Goal: Task Accomplishment & Management: Use online tool/utility

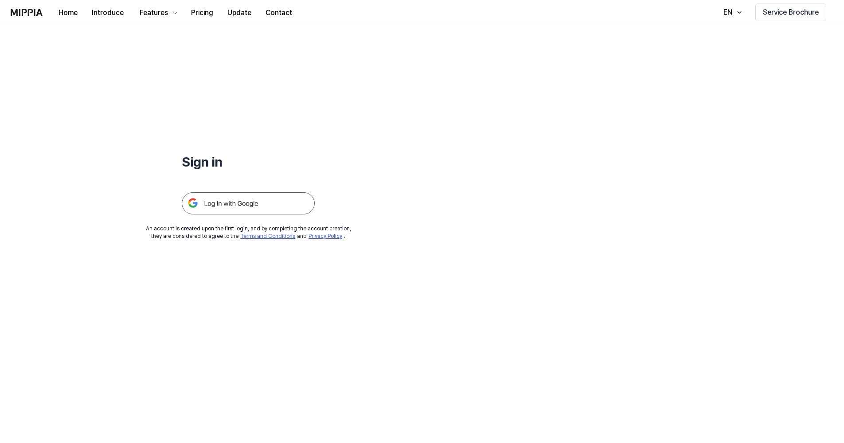
click at [248, 202] on img at bounding box center [248, 203] width 133 height 22
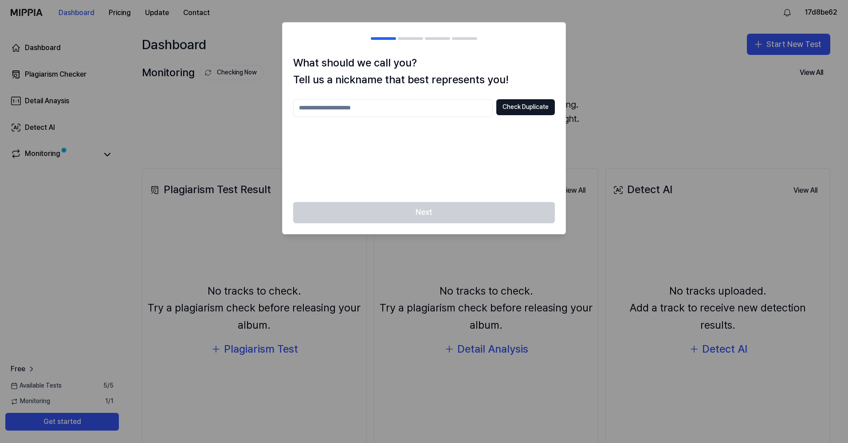
click at [401, 108] on input "text" at bounding box center [393, 108] width 200 height 18
type input "**********"
click at [516, 110] on button "Check Duplicate" at bounding box center [525, 107] width 59 height 16
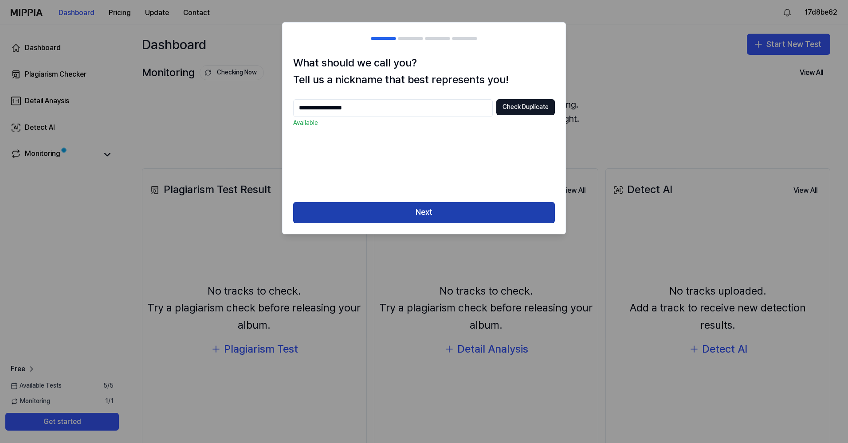
click at [448, 208] on button "Next" at bounding box center [424, 212] width 262 height 21
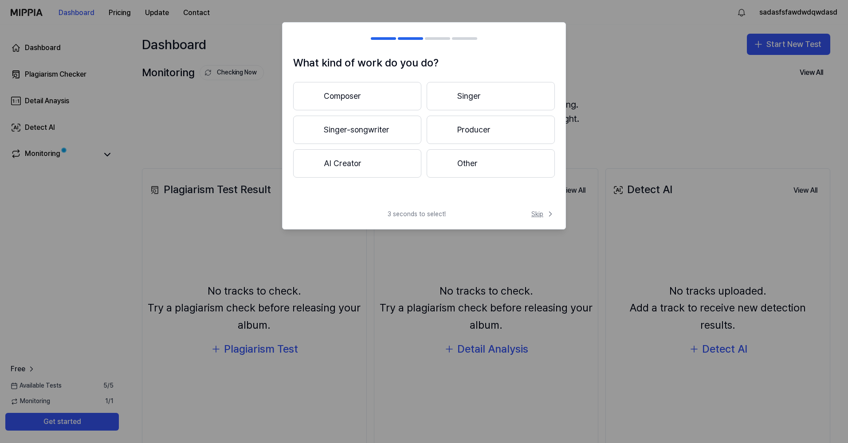
click at [543, 214] on span "Skip" at bounding box center [543, 214] width 24 height 9
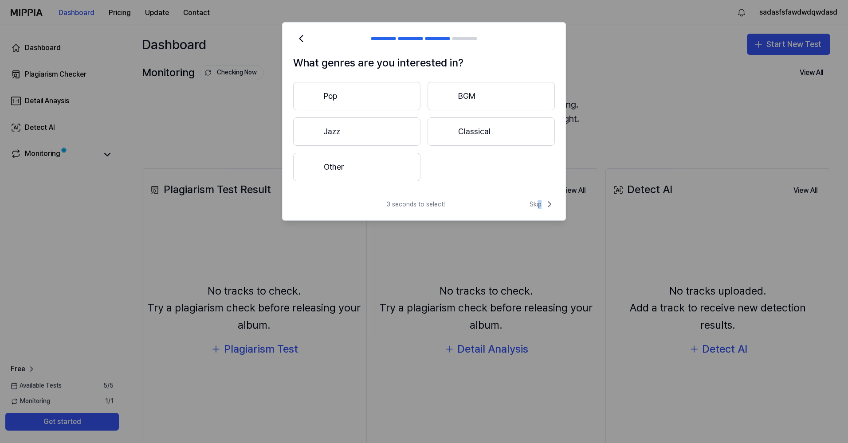
click at [539, 199] on div "What genres are you interested in? Pop BGM Jazz Classical Other 3 seconds to se…" at bounding box center [424, 121] width 284 height 199
drag, startPoint x: 539, startPoint y: 199, endPoint x: 538, endPoint y: 207, distance: 8.0
click at [538, 207] on span "Skip" at bounding box center [541, 204] width 25 height 11
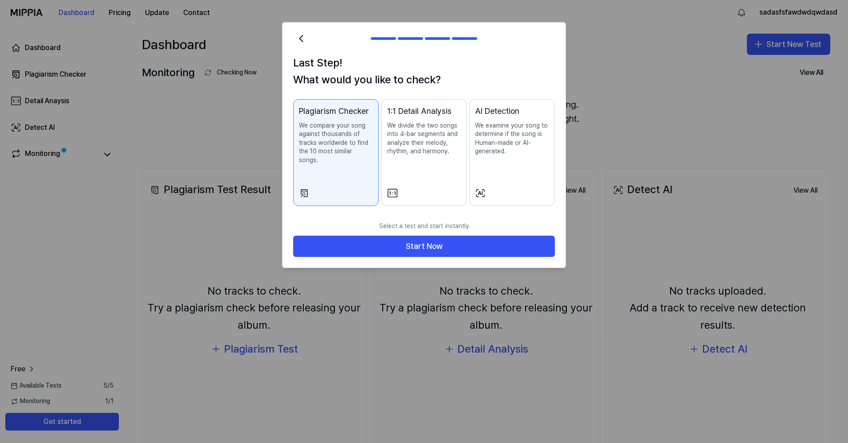
click at [534, 204] on div "Last Step! What would you like to check? Plagiarism Checker We compare your son…" at bounding box center [423, 136] width 283 height 162
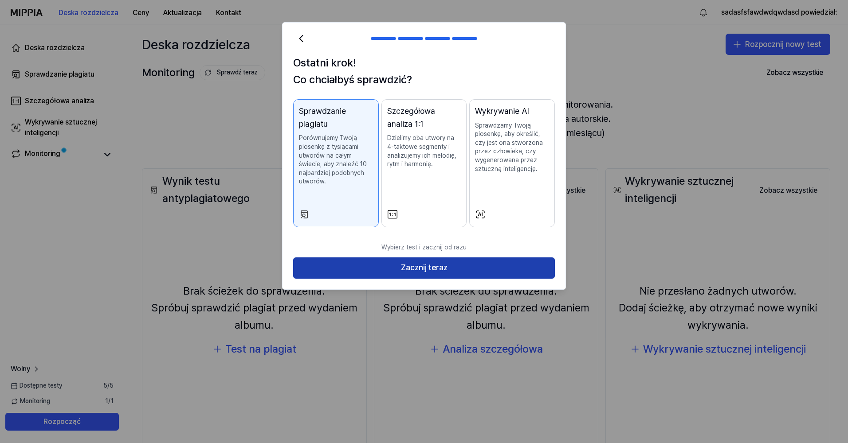
click at [366, 268] on button "Zacznij teraz" at bounding box center [424, 268] width 262 height 21
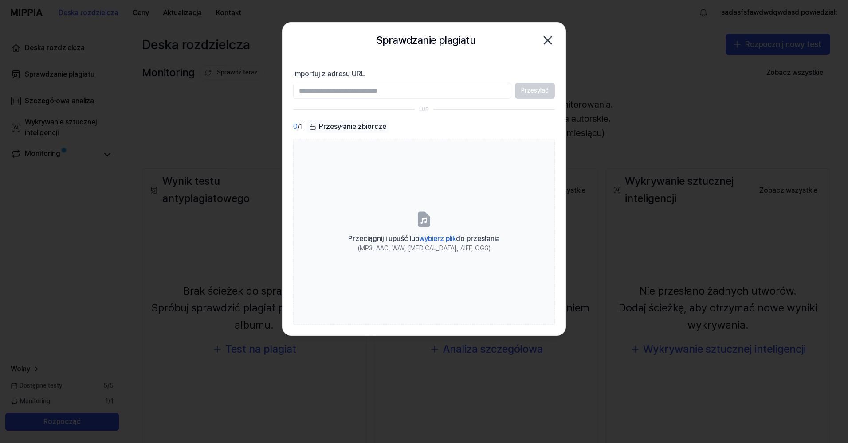
click at [551, 40] on icon "button" at bounding box center [548, 40] width 14 height 14
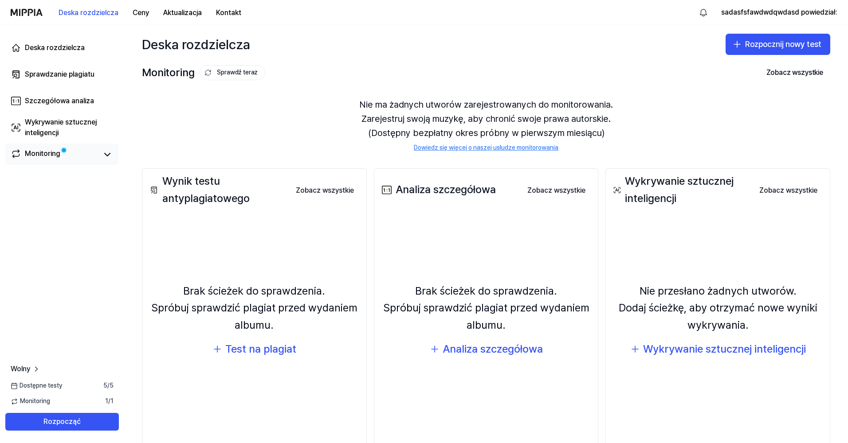
click at [78, 159] on link "Monitoring" at bounding box center [54, 155] width 87 height 12
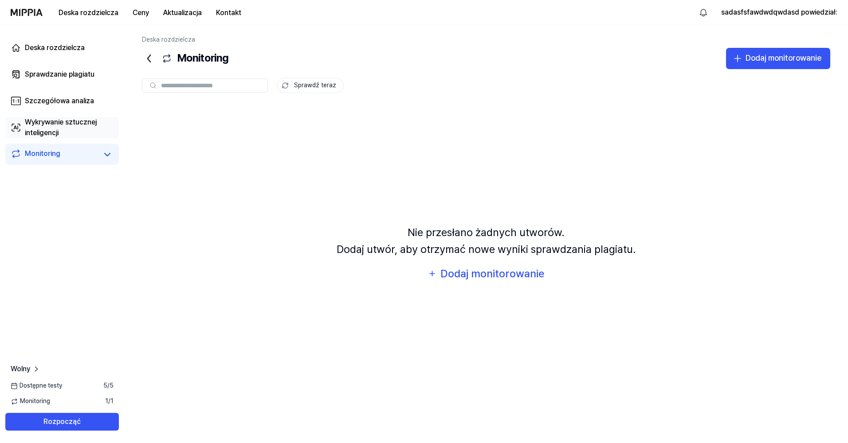
click at [97, 129] on div "Wykrywanie sztucznej inteligencji" at bounding box center [69, 127] width 89 height 21
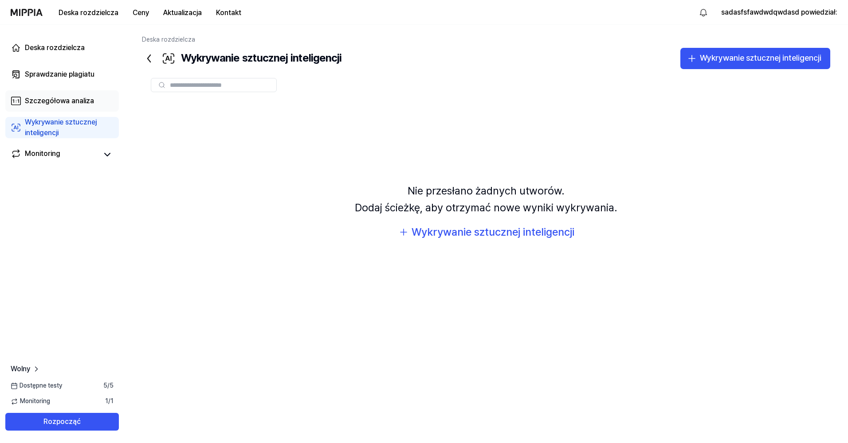
click at [88, 104] on div "Szczegółowa analiza" at bounding box center [59, 101] width 69 height 11
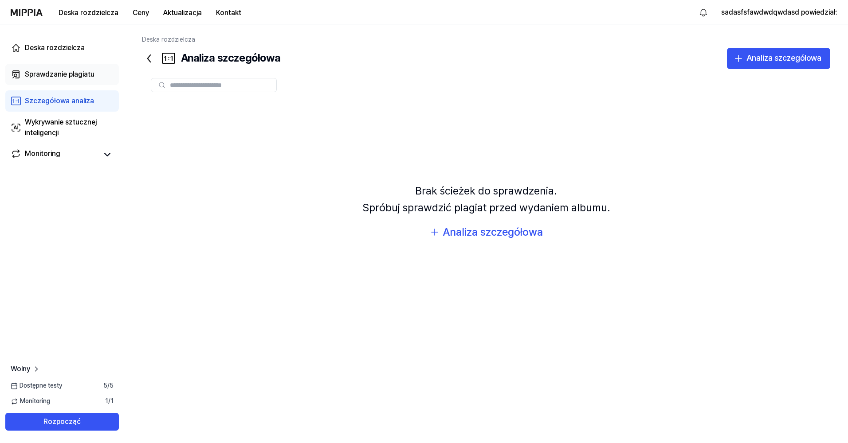
click at [41, 73] on div "Sprawdzanie plagiatu" at bounding box center [60, 74] width 70 height 11
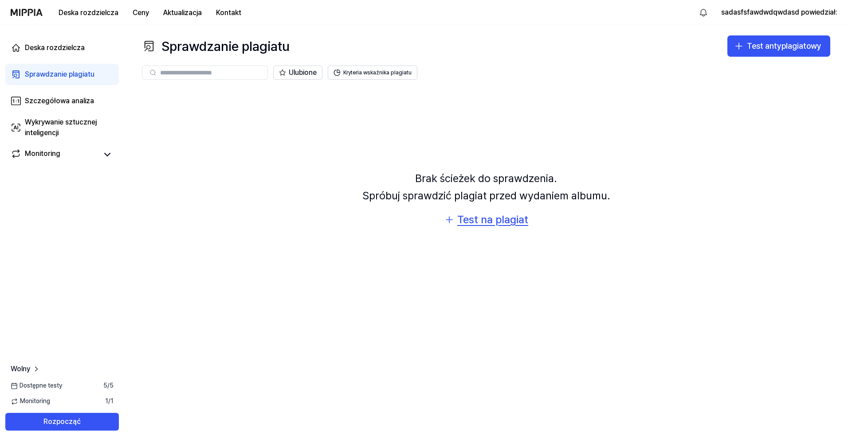
click at [499, 222] on div "Test na plagiat" at bounding box center [492, 220] width 71 height 17
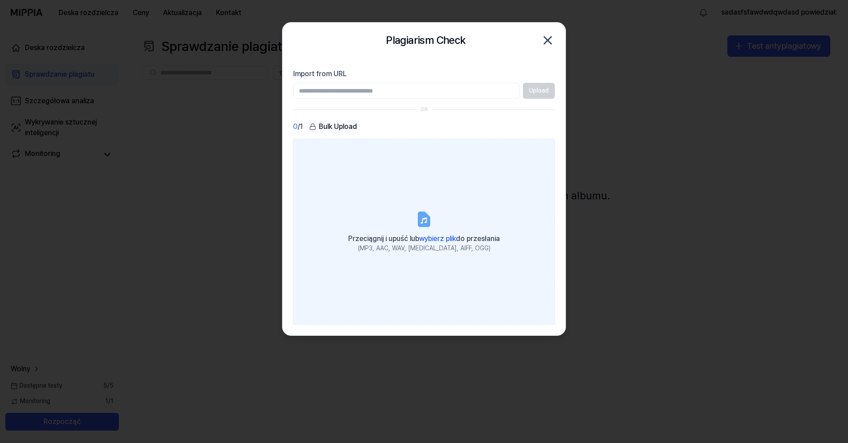
click at [459, 214] on label "Przeciągnij i upuść lub wybierz plik do przesłania (MP3, AAC, WAV, FLAC, AIFF, …" at bounding box center [424, 232] width 262 height 186
click at [0, 0] on input "Przeciągnij i upuść lub wybierz plik do przesłania (MP3, AAC, WAV, FLAC, AIFF, …" at bounding box center [0, 0] width 0 height 0
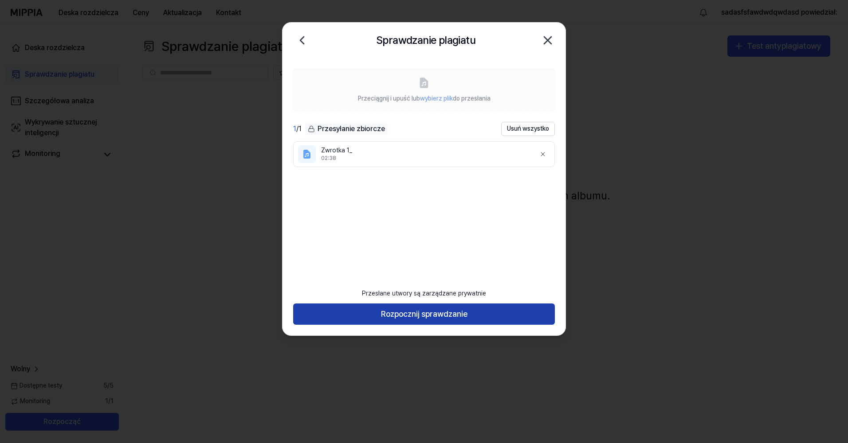
click at [431, 316] on button "Rozpocznij sprawdzanie" at bounding box center [424, 314] width 262 height 21
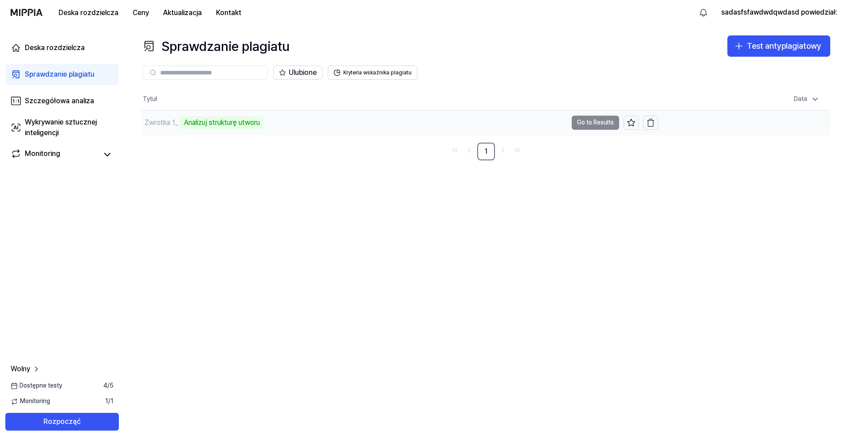
click at [596, 122] on td "Zwrotka 1_ Analizuj strukturę utworu Go to Results" at bounding box center [400, 122] width 516 height 25
click at [206, 124] on div "Analizuj nuty muzyczne" at bounding box center [219, 123] width 78 height 12
click at [452, 126] on div "Zwrotka 1_" at bounding box center [354, 122] width 425 height 25
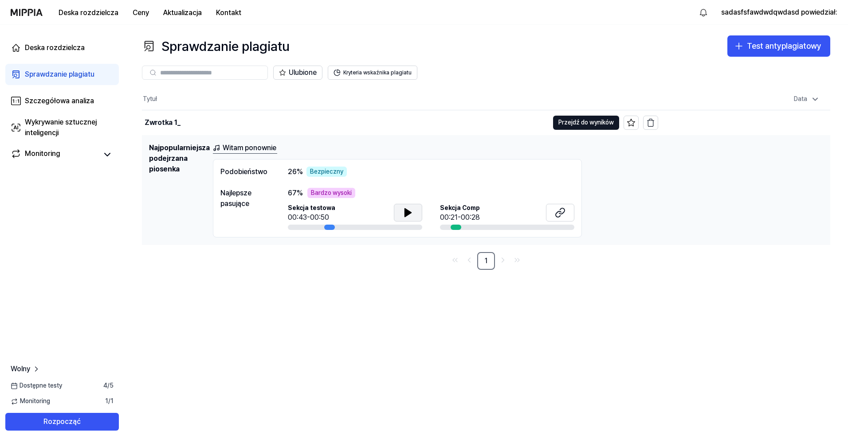
click at [412, 212] on icon at bounding box center [408, 213] width 11 height 11
click at [561, 211] on icon at bounding box center [560, 213] width 11 height 11
click at [765, 45] on div "Test antyplagiatowy" at bounding box center [784, 46] width 75 height 13
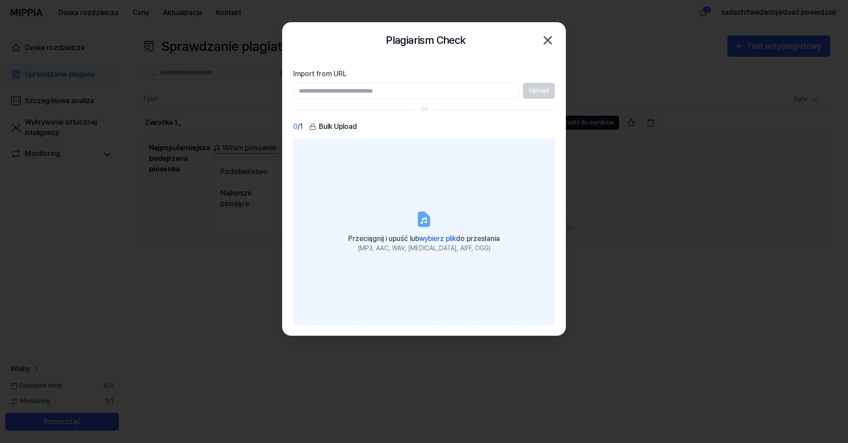
click at [412, 214] on label "Przeciągnij i upuść lub wybierz plik do przesłania (MP3, AAC, WAV, FLAC, AIFF, …" at bounding box center [424, 232] width 262 height 186
click at [0, 0] on input "Przeciągnij i upuść lub wybierz plik do przesłania (MP3, AAC, WAV, FLAC, AIFF, …" at bounding box center [0, 0] width 0 height 0
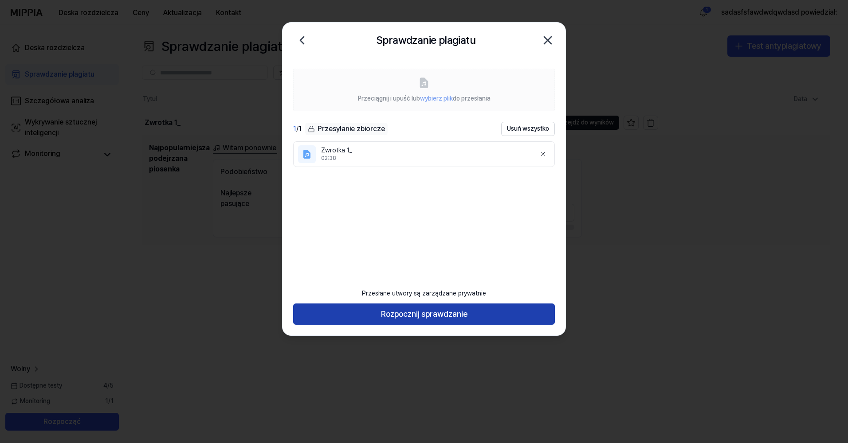
click at [468, 307] on button "Rozpocznij sprawdzanie" at bounding box center [424, 314] width 262 height 21
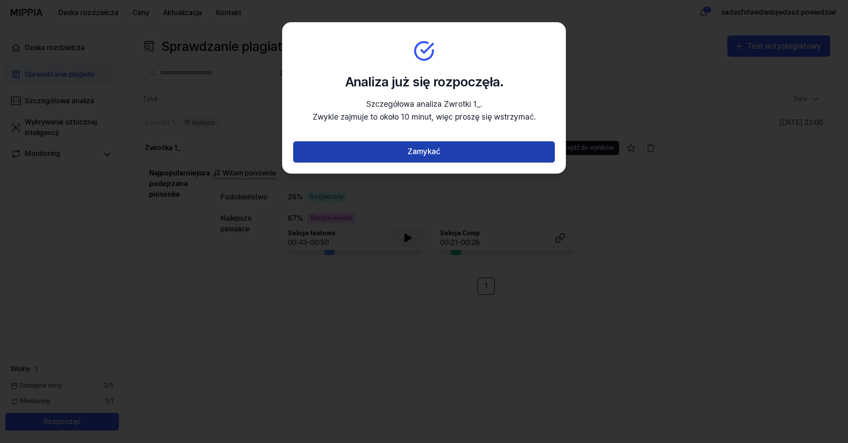
click at [457, 145] on button "Zamykać" at bounding box center [424, 151] width 262 height 21
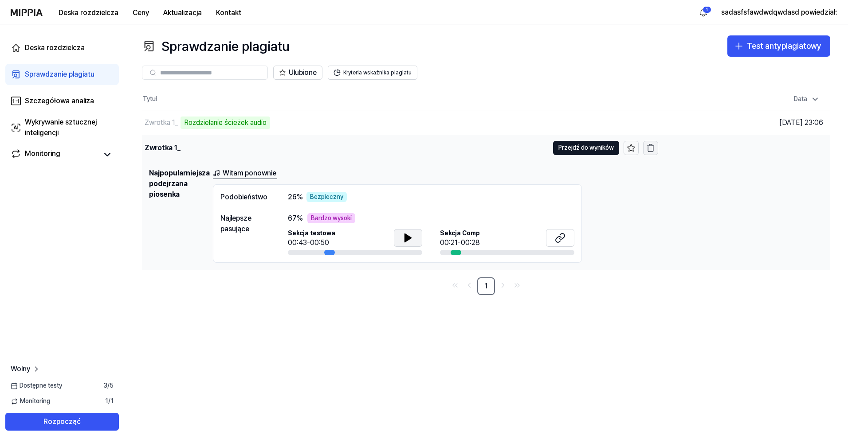
click at [647, 148] on icon "button" at bounding box center [650, 148] width 9 height 9
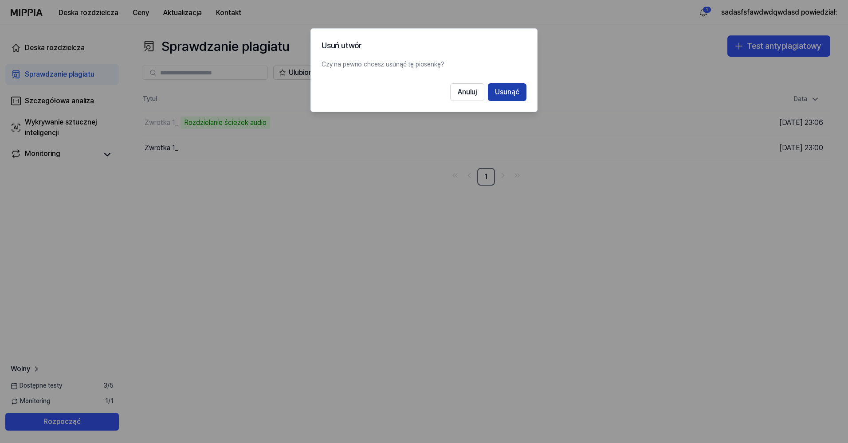
drag, startPoint x: 509, startPoint y: 87, endPoint x: 514, endPoint y: 93, distance: 7.2
click at [509, 88] on button "Usunąć" at bounding box center [507, 92] width 39 height 18
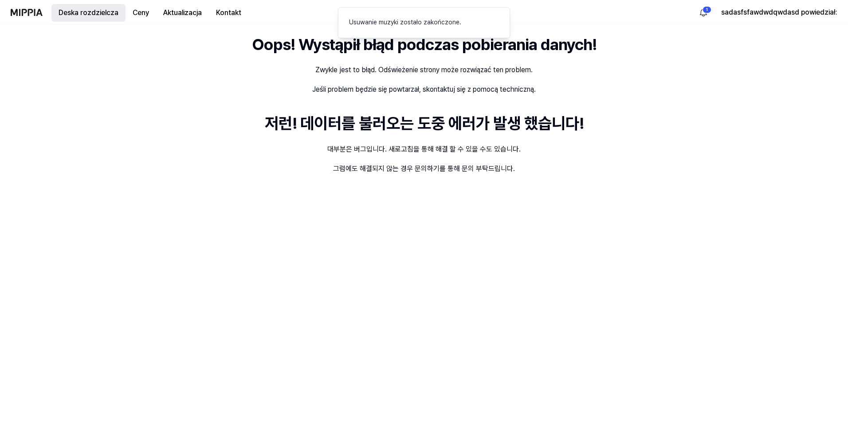
click at [80, 11] on button "Deska rozdzielcza" at bounding box center [88, 13] width 74 height 18
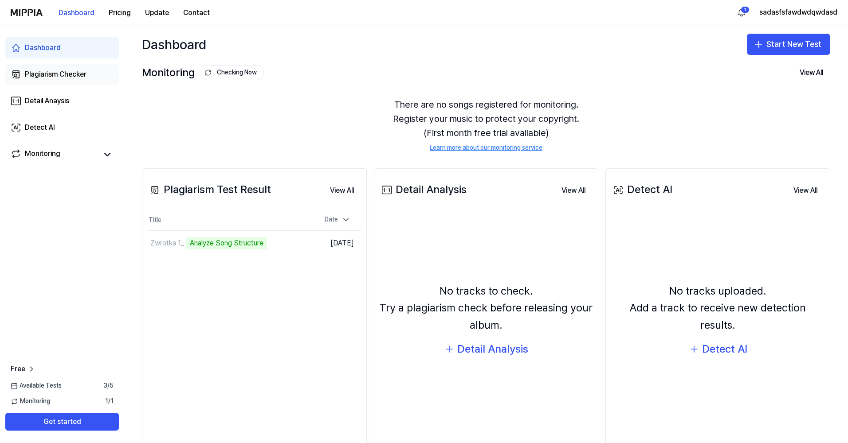
click at [64, 75] on div "Plagiarism Checker" at bounding box center [56, 74] width 62 height 11
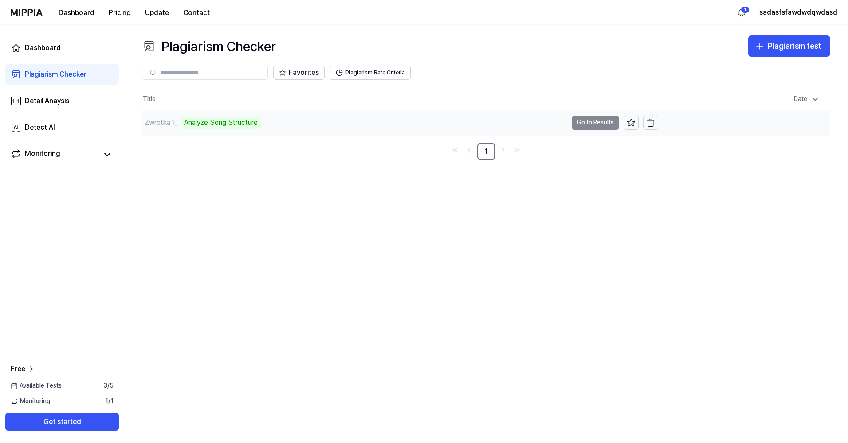
click at [517, 129] on div "Zwrotka 1_ Analyze Song Structure" at bounding box center [354, 122] width 425 height 25
click at [589, 122] on td "Zwrotka 1_ Analyze Song Structure Go to Results" at bounding box center [400, 122] width 516 height 25
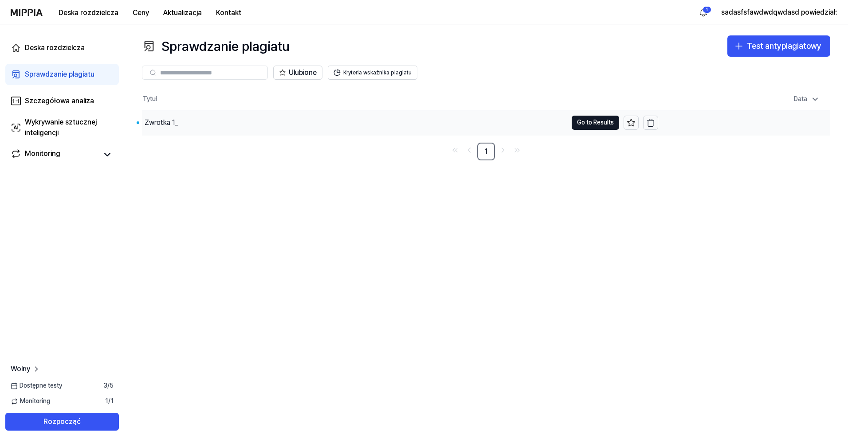
click at [493, 119] on div "Zwrotka 1_" at bounding box center [354, 122] width 425 height 25
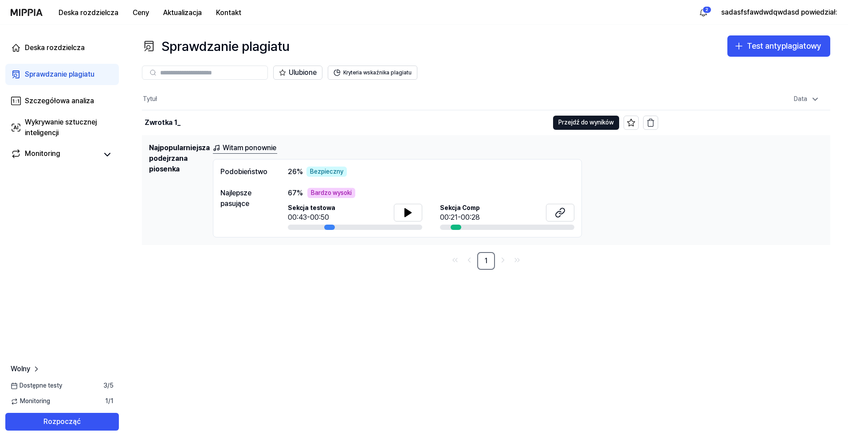
click at [566, 334] on div "Sprawdzanie plagiatu Test antyplagiatowy Plagiarism Checker Detail Analysis Det…" at bounding box center [486, 234] width 724 height 419
